Goal: Check status

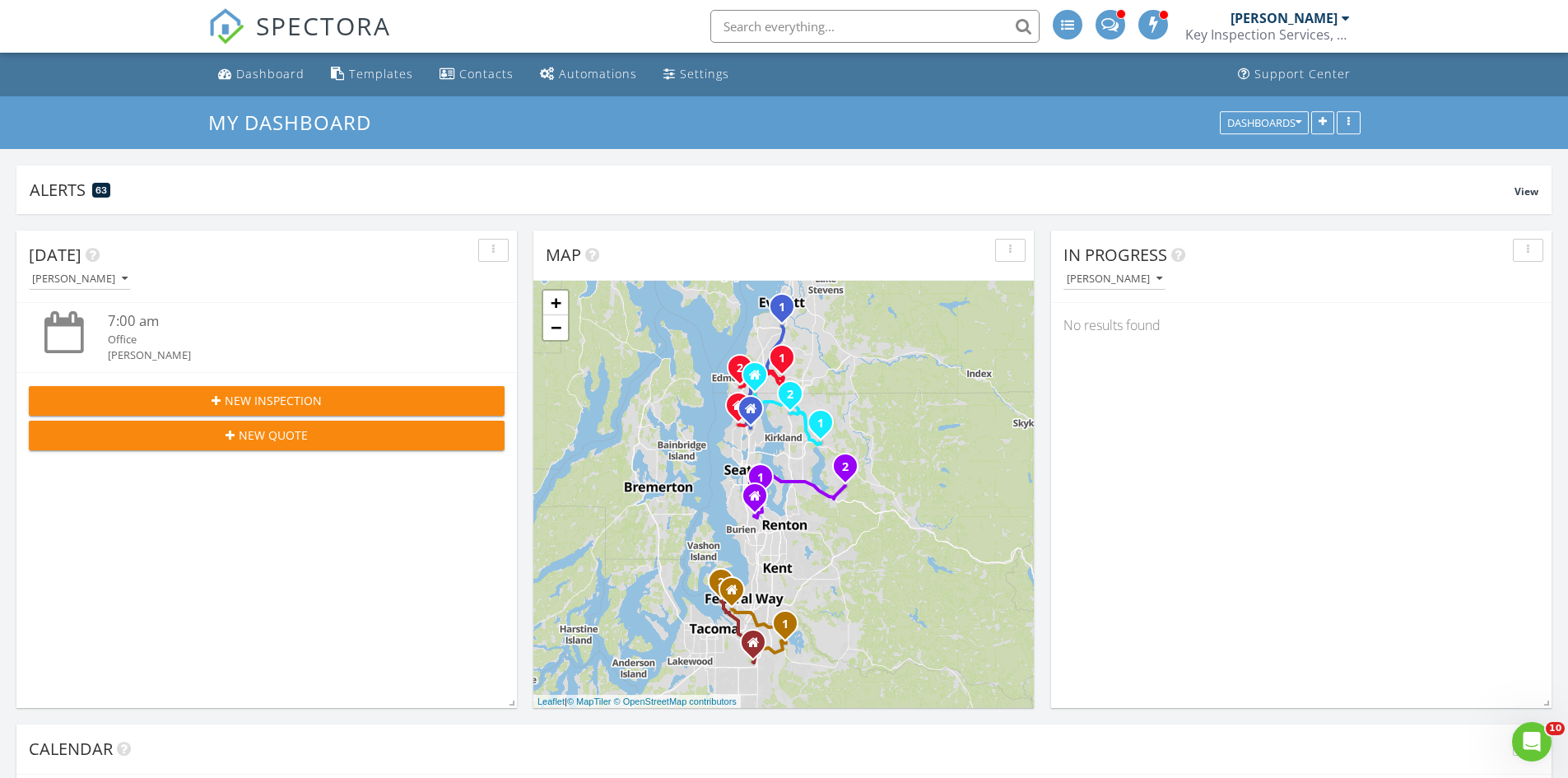
scroll to position [1359, 1594]
click at [757, 26] on input "text" at bounding box center [875, 26] width 329 height 33
click at [851, 22] on input "text" at bounding box center [875, 26] width 329 height 33
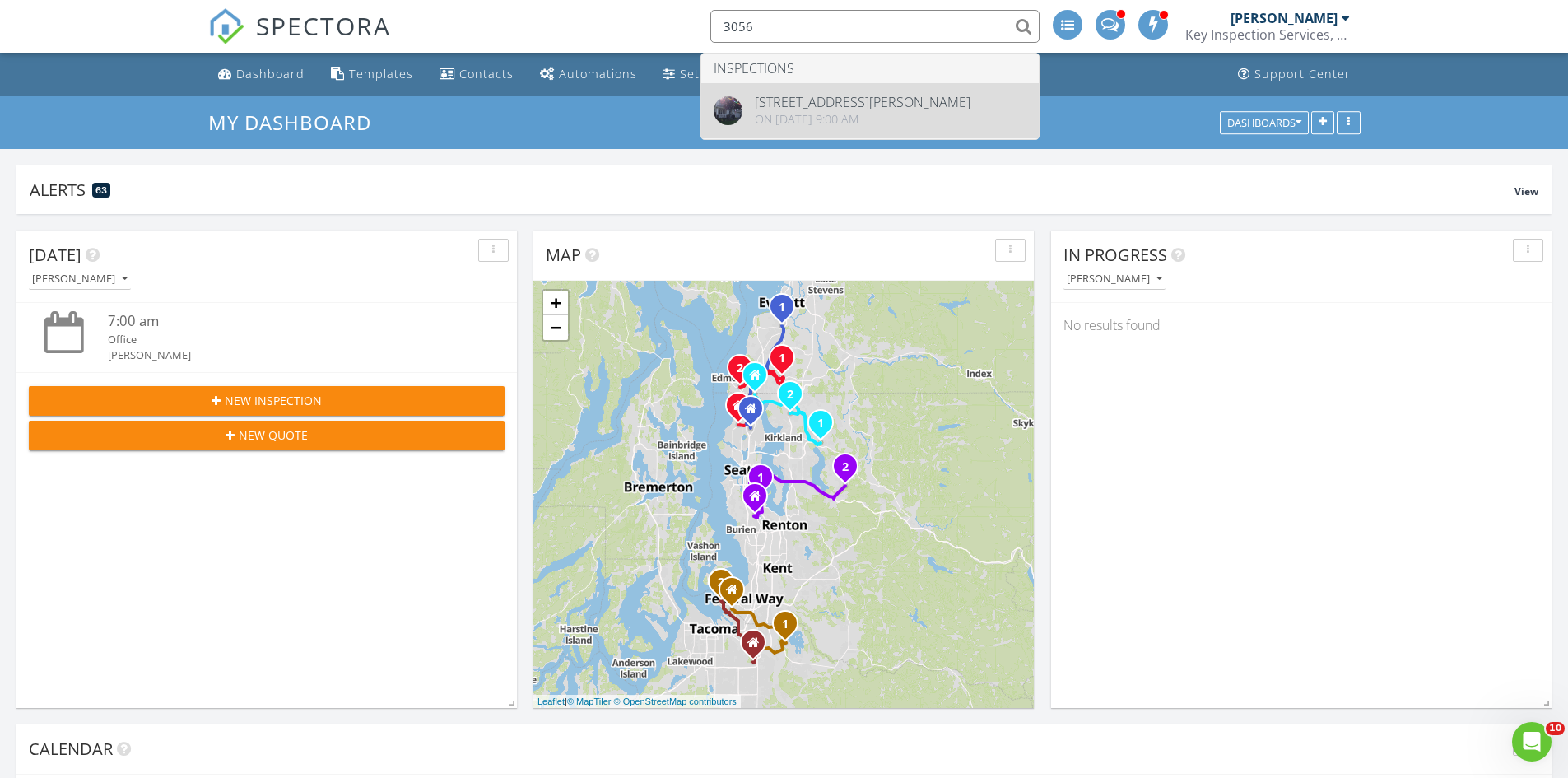
type input "3056"
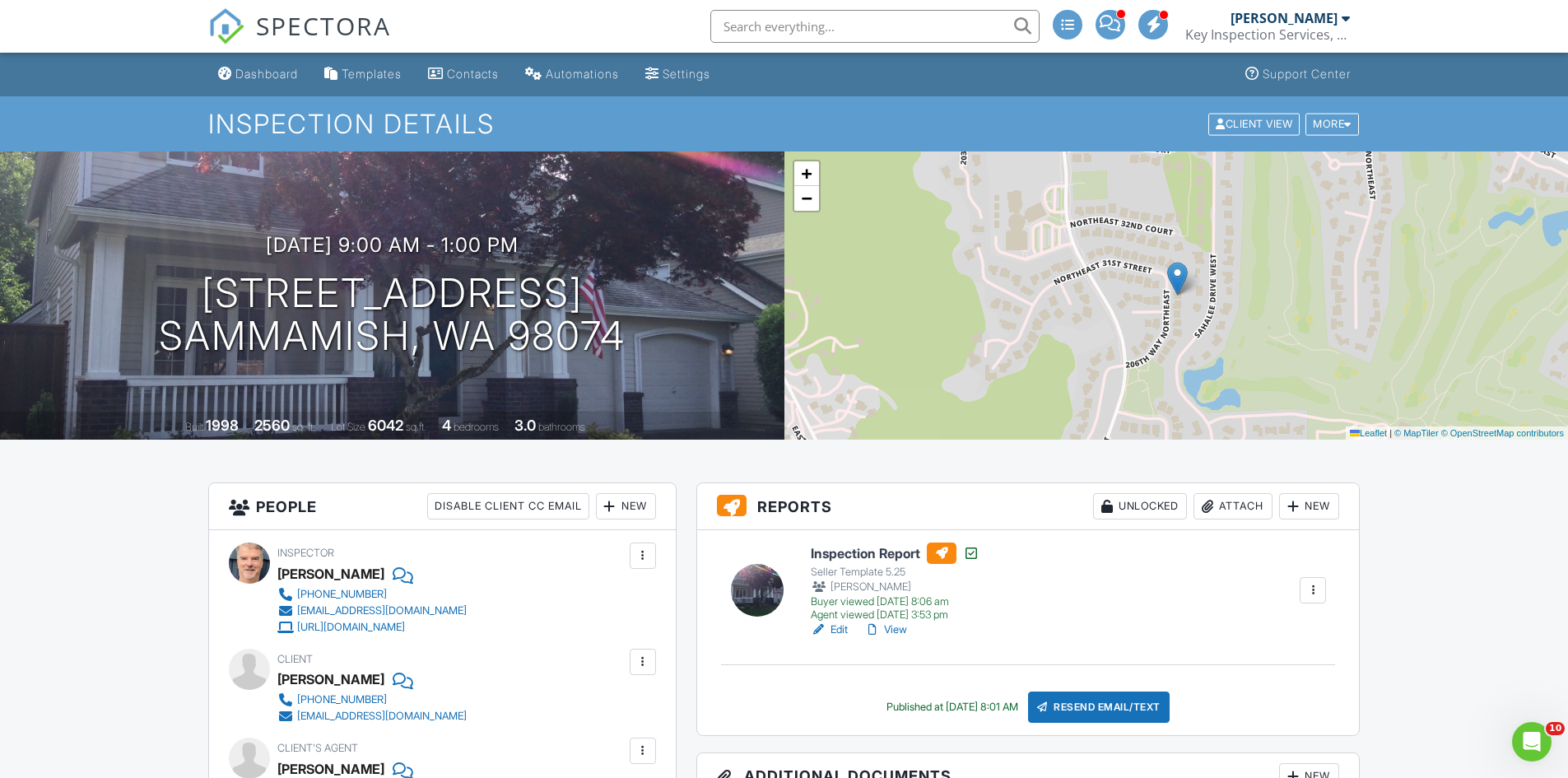
click at [902, 630] on link "View" at bounding box center [885, 629] width 43 height 17
